Goal: Information Seeking & Learning: Learn about a topic

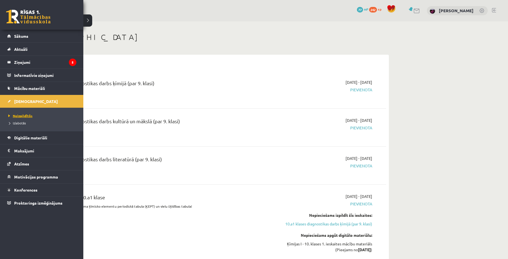
click at [25, 116] on span "Neizpildītās" at bounding box center [20, 116] width 26 height 4
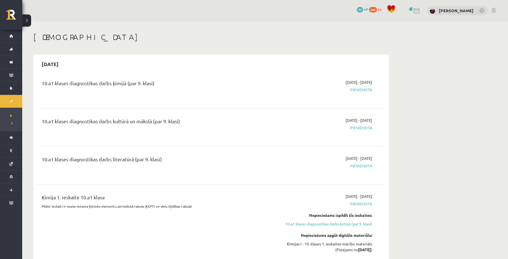
click at [361, 88] on span "Pievienota" at bounding box center [319, 90] width 105 height 6
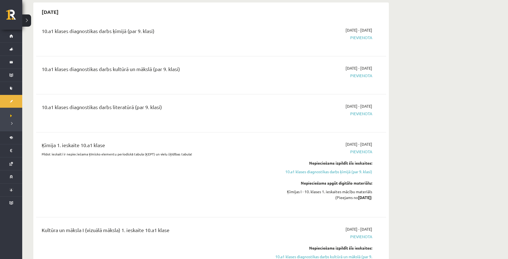
scroll to position [56, 0]
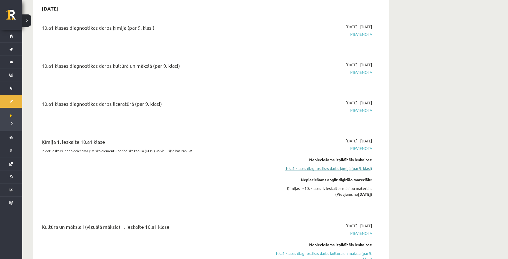
click at [348, 171] on link "10.a1 klases diagnostikas darbs ķīmijā (par 9. klasi)" at bounding box center [319, 168] width 105 height 6
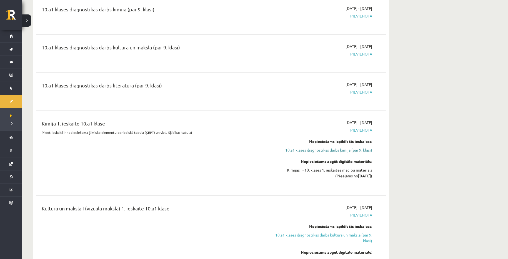
click at [334, 148] on link "10.a1 klases diagnostikas darbs ķīmijā (par 9. klasi)" at bounding box center [319, 150] width 105 height 6
drag, startPoint x: 349, startPoint y: 176, endPoint x: 401, endPoint y: 174, distance: 52.5
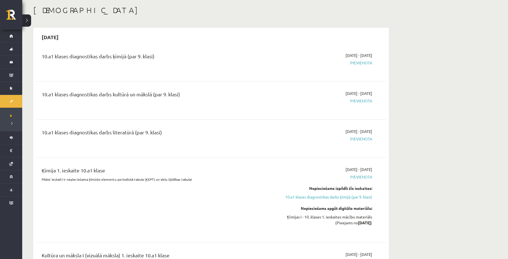
scroll to position [28, 0]
drag, startPoint x: 338, startPoint y: 53, endPoint x: 378, endPoint y: 53, distance: 39.7
click at [378, 53] on div "10.a1 klases diagnostikas darbs ķīmijā (par 9. klasi) [DATE] - [DATE] [GEOGRAPH…" at bounding box center [211, 62] width 339 height 20
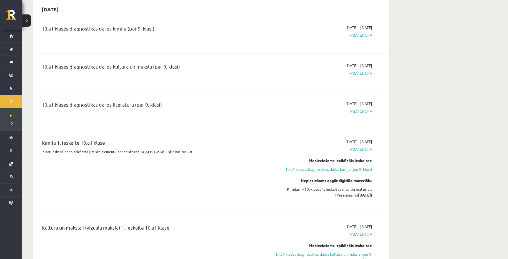
scroll to position [56, 0]
drag, startPoint x: 335, startPoint y: 138, endPoint x: 375, endPoint y: 135, distance: 40.1
click at [375, 135] on div "Ķīmija 1. ieskaite 10.a1 klase Pildot ieskaiti ir nepieciešama ķīmisko elementu…" at bounding box center [211, 171] width 350 height 78
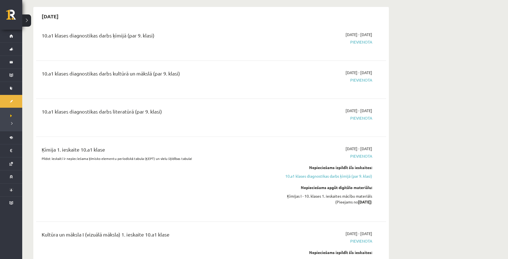
scroll to position [28, 0]
